Goal: Use online tool/utility: Utilize a website feature to perform a specific function

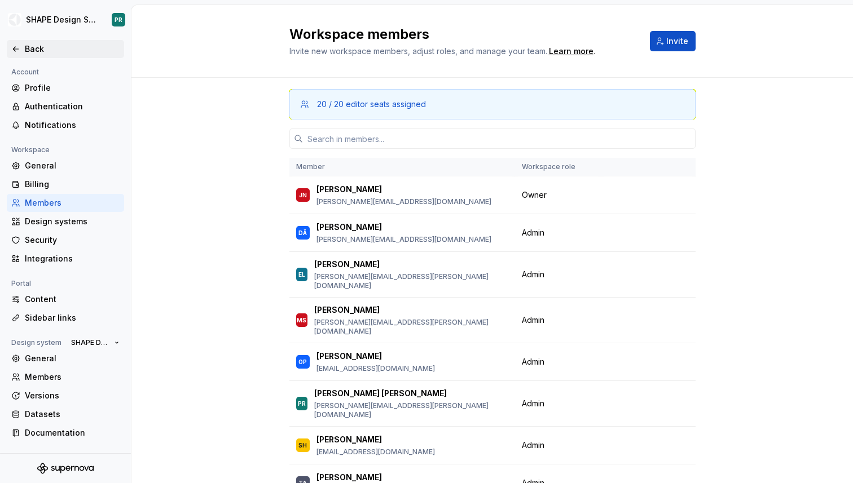
click at [31, 47] on div "Back" at bounding box center [72, 48] width 95 height 11
click at [66, 24] on html "SHAPE Design System PR Back Account Profile Authentication Notifications Worksp…" at bounding box center [426, 241] width 853 height 483
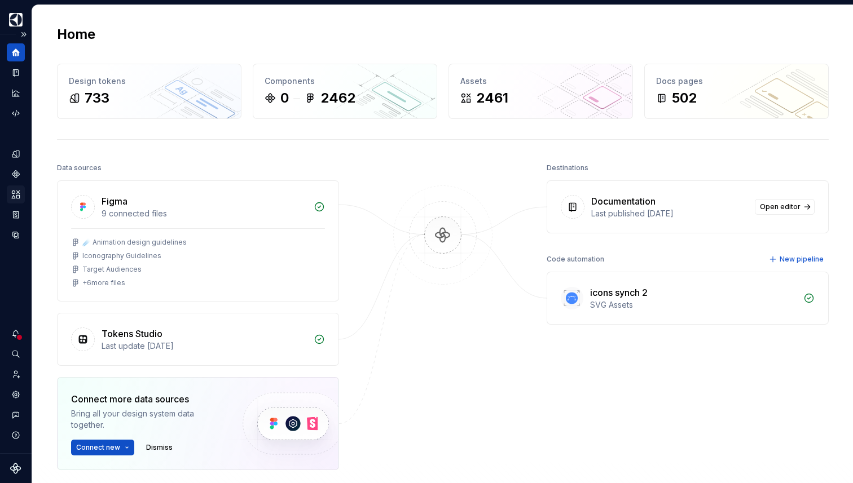
click at [19, 191] on icon "Assets" at bounding box center [16, 194] width 8 height 7
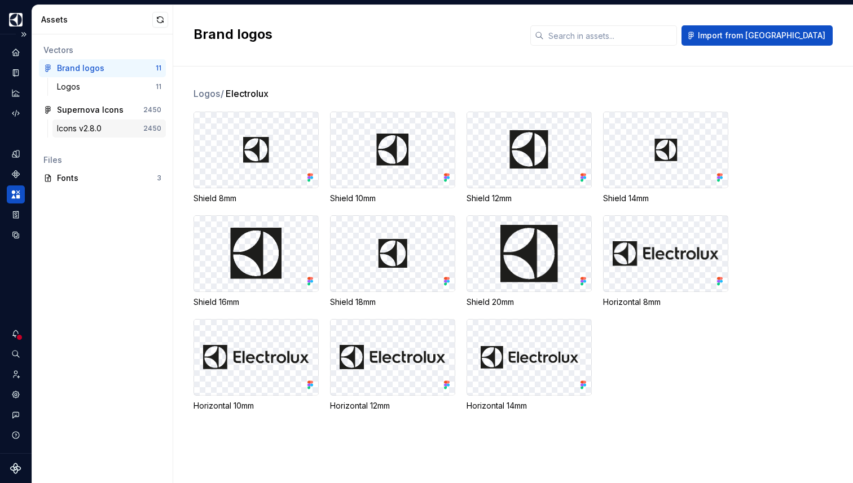
click at [93, 133] on div "Icons v2.8.0" at bounding box center [81, 128] width 49 height 11
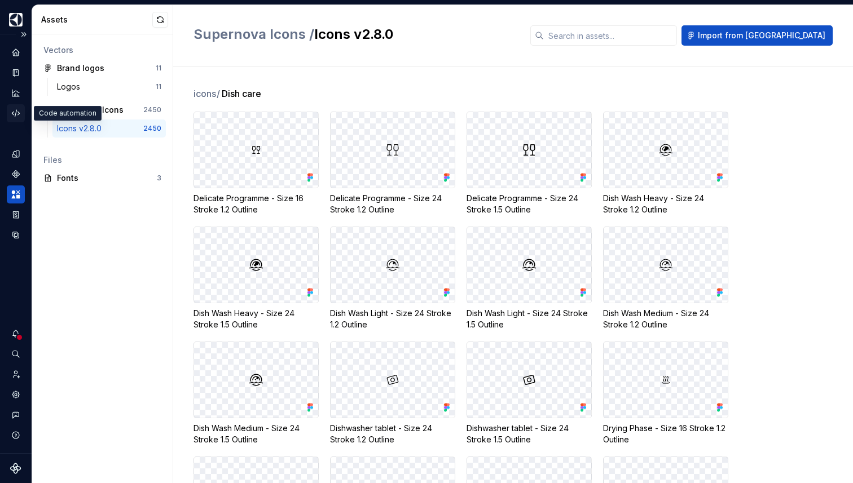
click at [15, 113] on icon "Code automation" at bounding box center [16, 113] width 10 height 10
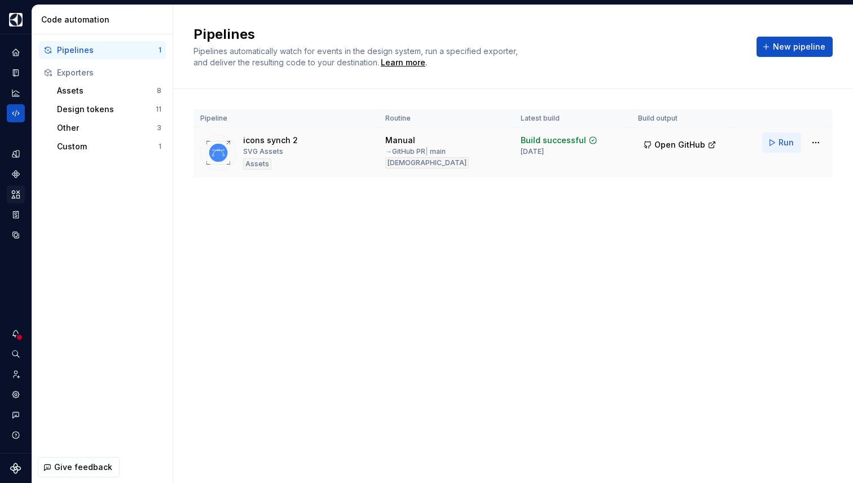
click at [782, 141] on span "Run" at bounding box center [785, 142] width 15 height 11
